Goal: Find specific page/section

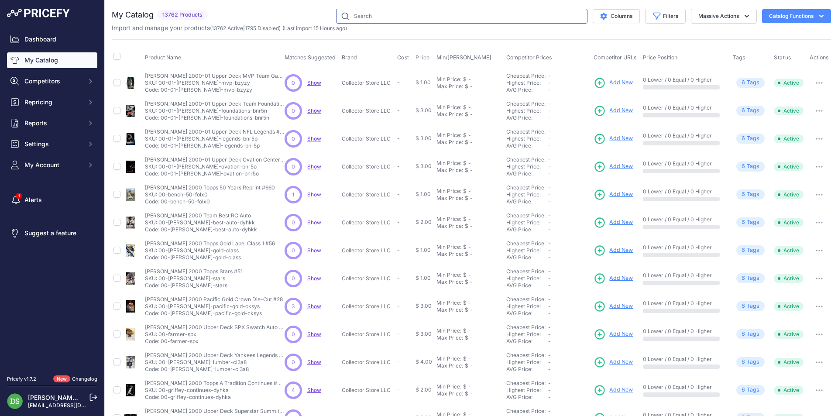
click at [390, 19] on input "text" at bounding box center [461, 16] width 251 height 15
paste input "2024 Panini Donruss Optic Football Retail Box"
type input "2024 Panini Donruss Optic Football Retail Box"
